Goal: Transaction & Acquisition: Purchase product/service

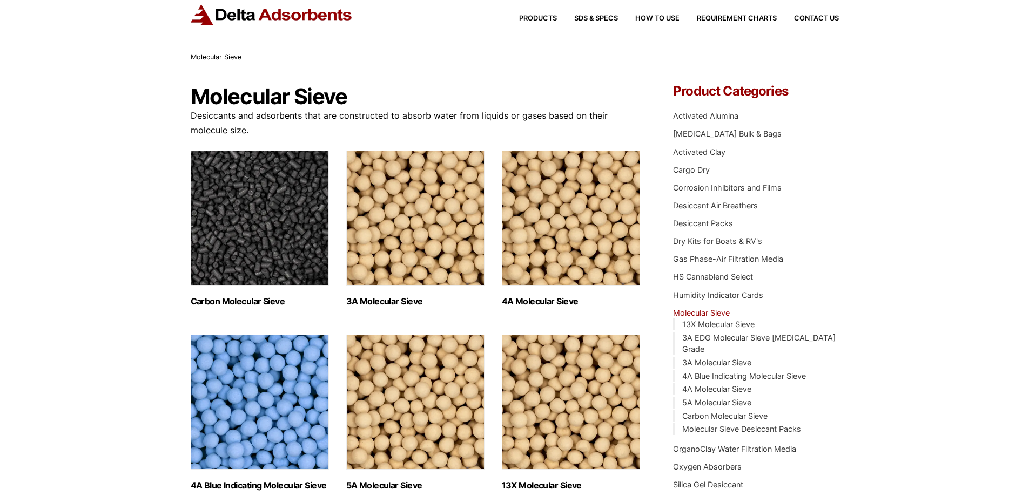
scroll to position [108, 0]
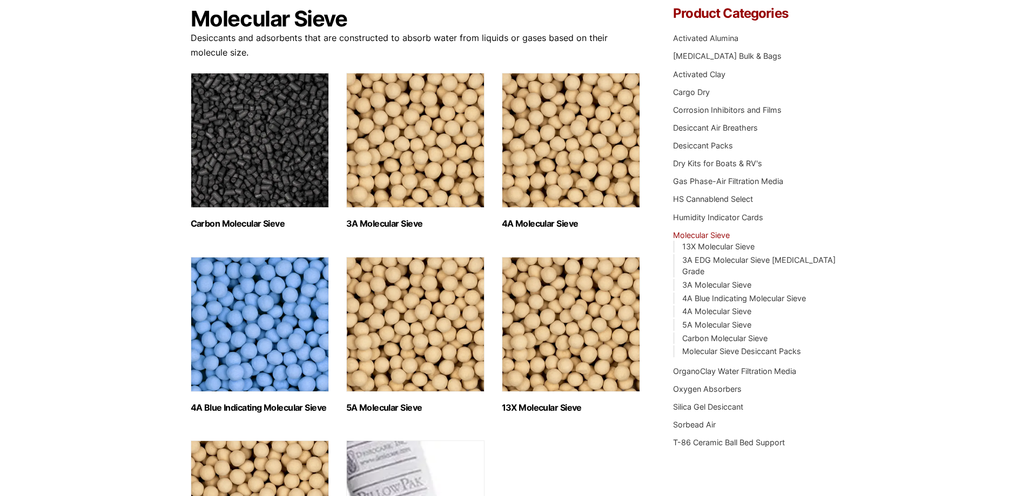
click at [554, 150] on img "Visit product category 4A Molecular Sieve" at bounding box center [571, 140] width 138 height 135
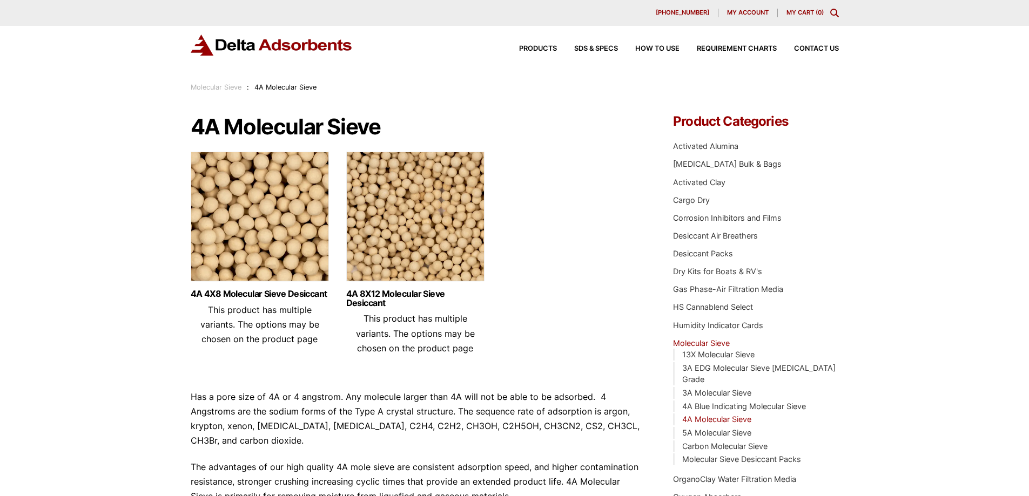
scroll to position [54, 0]
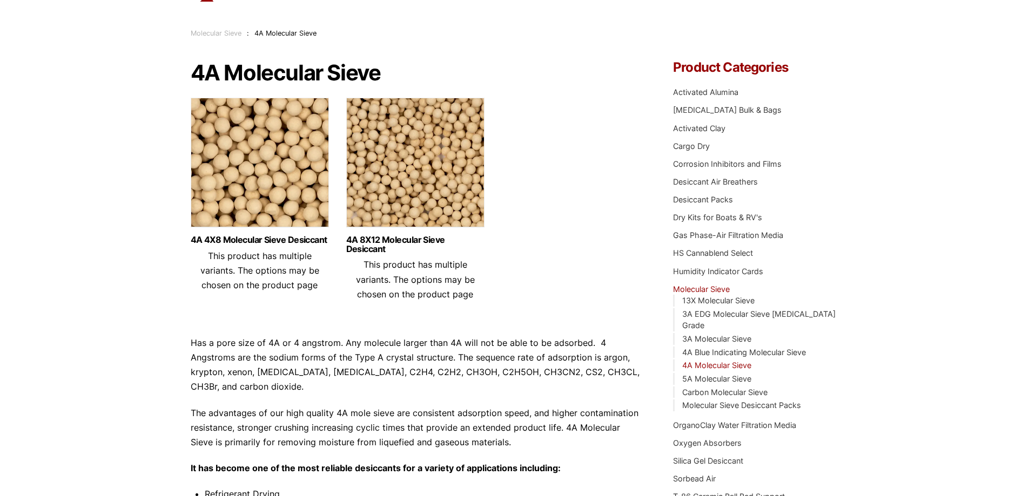
click at [403, 169] on img at bounding box center [415, 165] width 138 height 135
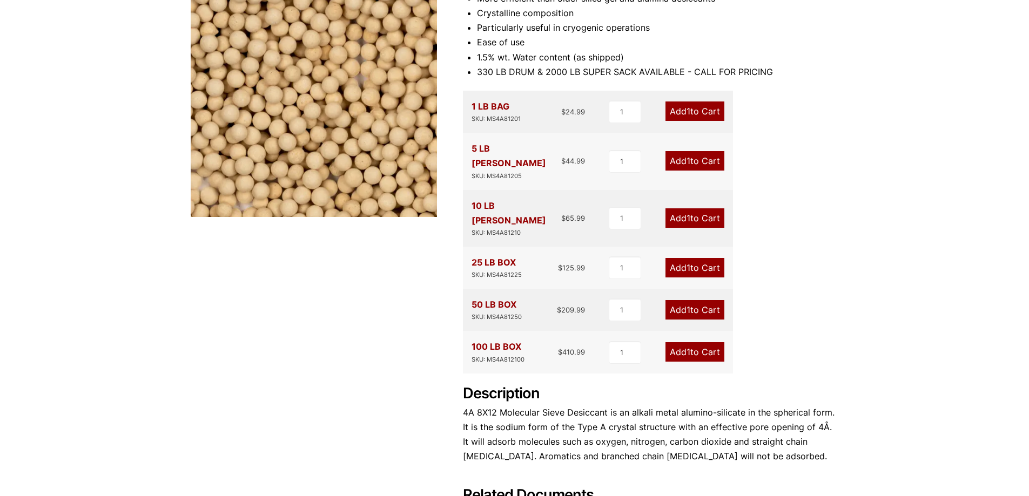
scroll to position [162, 0]
